Goal: Information Seeking & Learning: Find specific fact

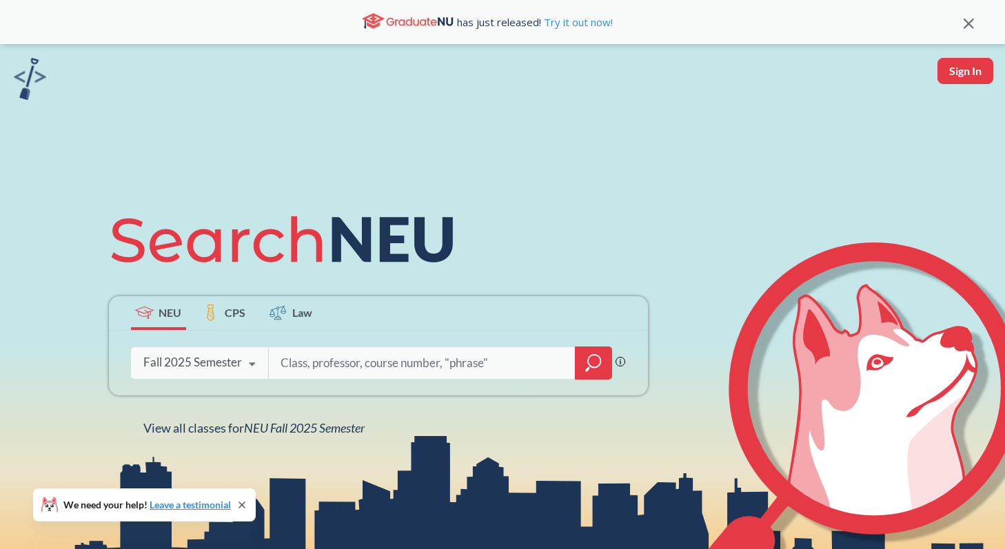
click at [376, 368] on input "search" at bounding box center [422, 363] width 287 height 29
type input "5650"
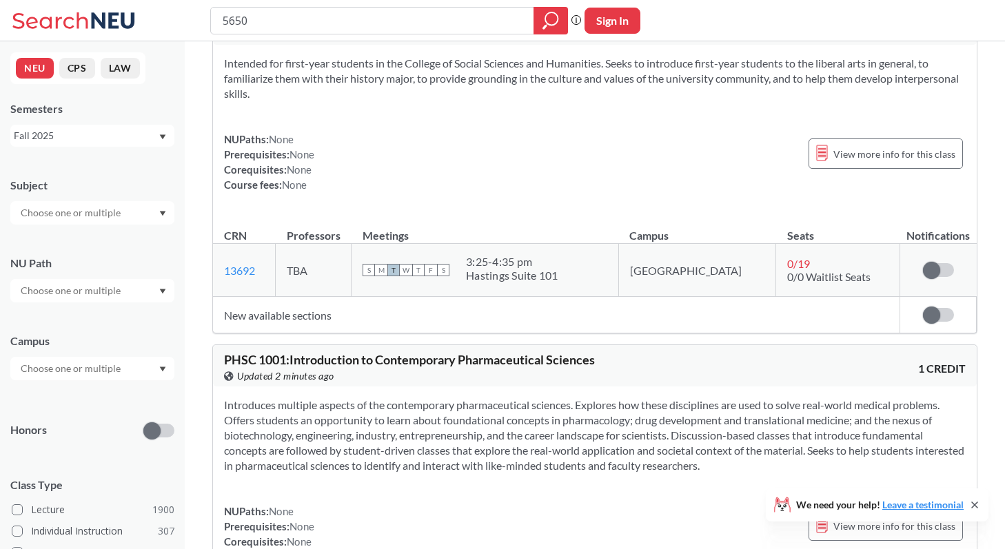
scroll to position [13415, 0]
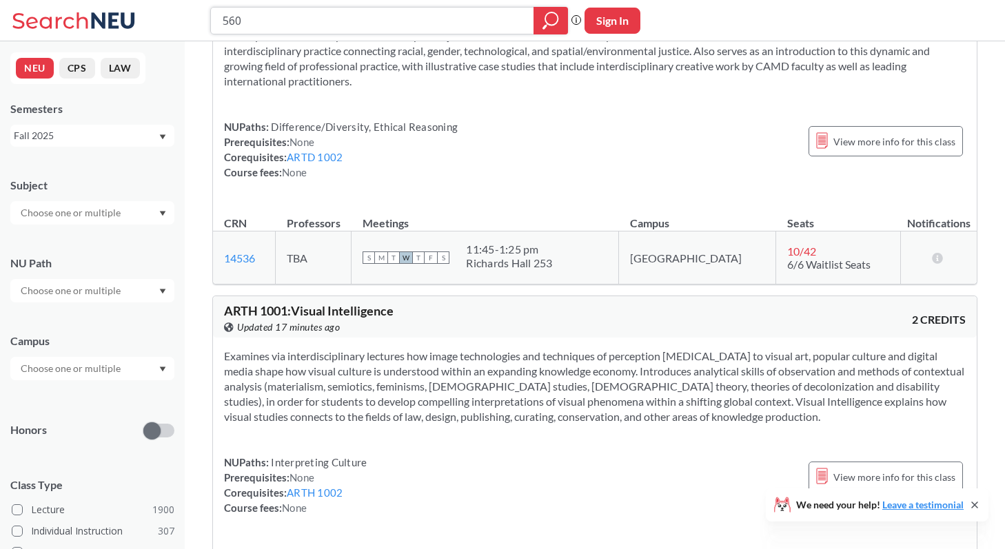
type input "5600"
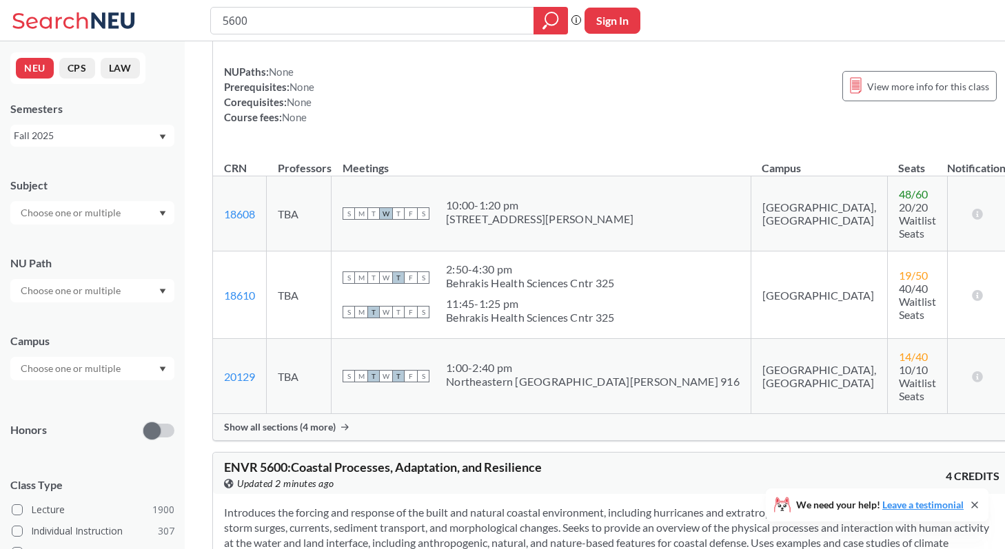
scroll to position [176, 0]
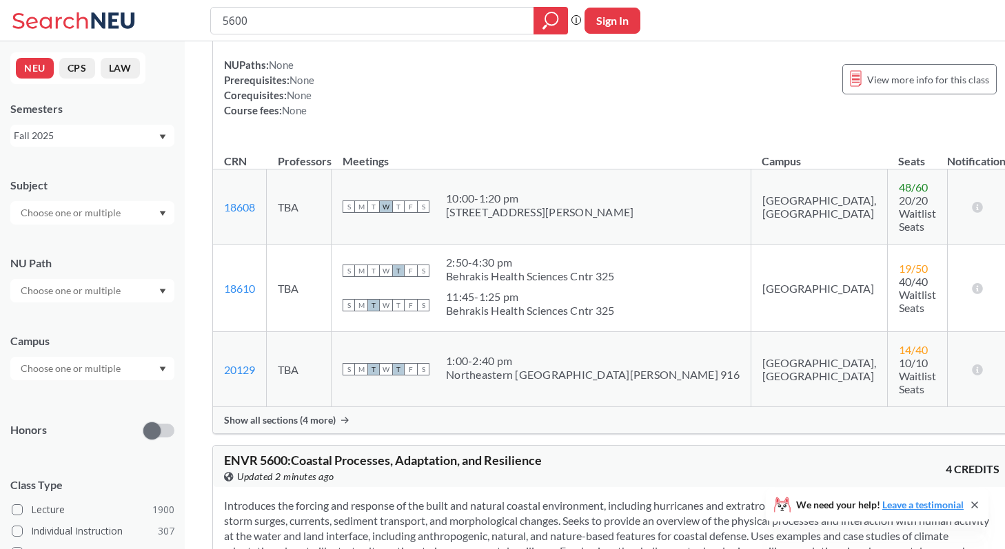
click at [276, 414] on span "Show all sections (4 more)" at bounding box center [280, 420] width 112 height 12
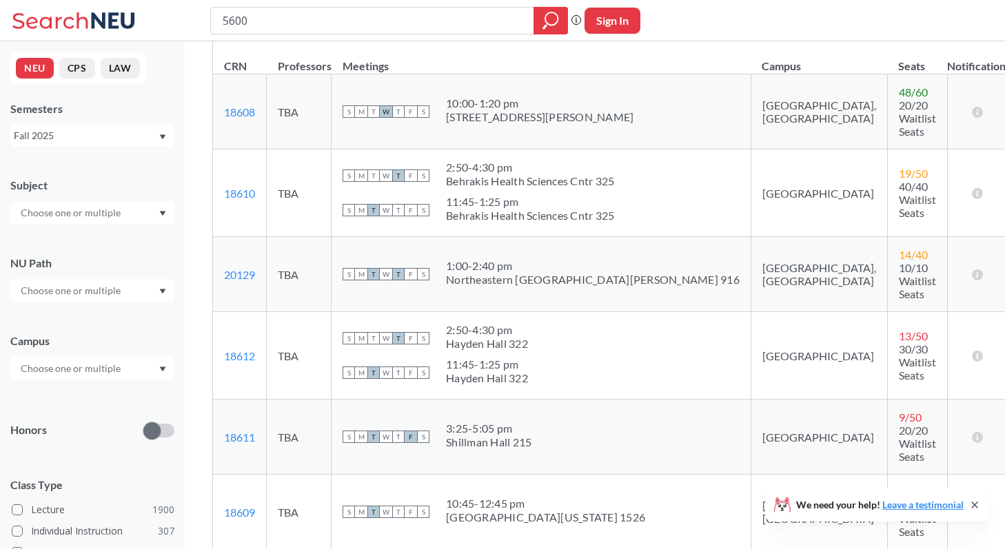
scroll to position [358, 0]
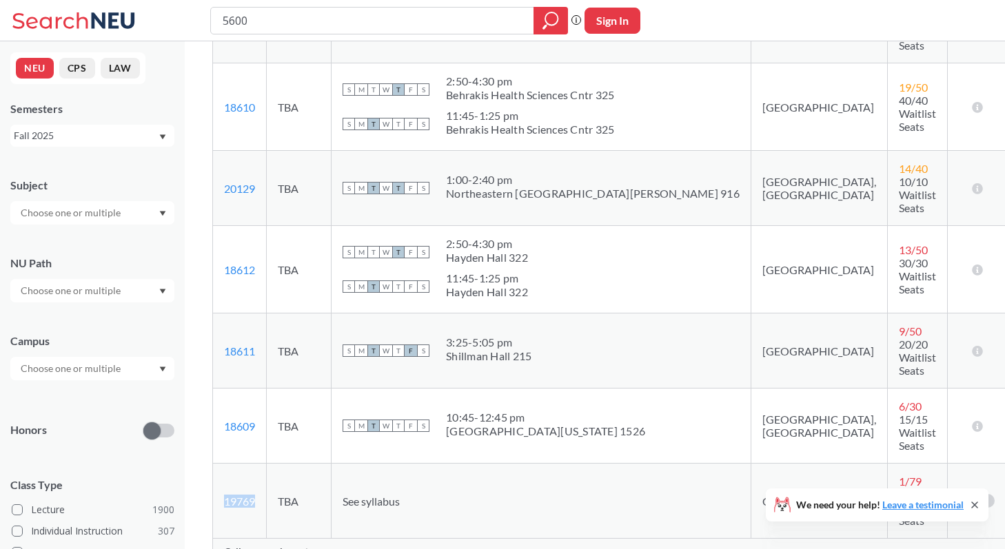
drag, startPoint x: 265, startPoint y: 419, endPoint x: 214, endPoint y: 415, distance: 50.5
click at [214, 464] on td "19769 View this section on Banner." at bounding box center [240, 501] width 54 height 75
copy link "19769"
